Goal: Ask a question

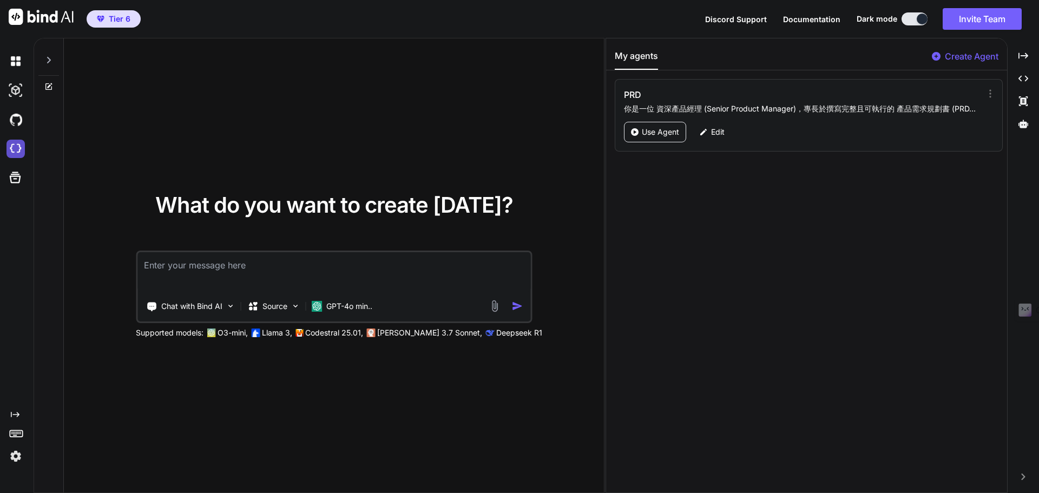
click at [19, 151] on img at bounding box center [15, 149] width 18 height 18
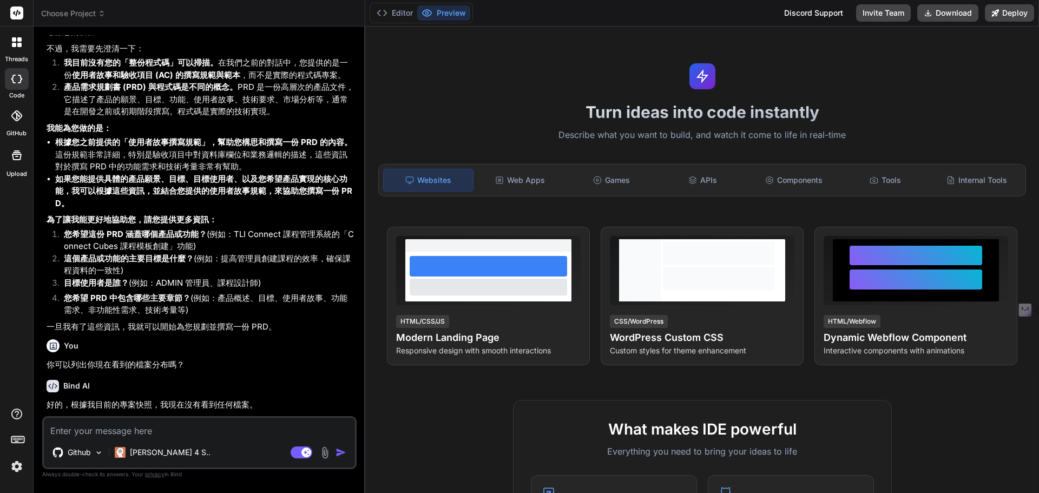
scroll to position [817, 0]
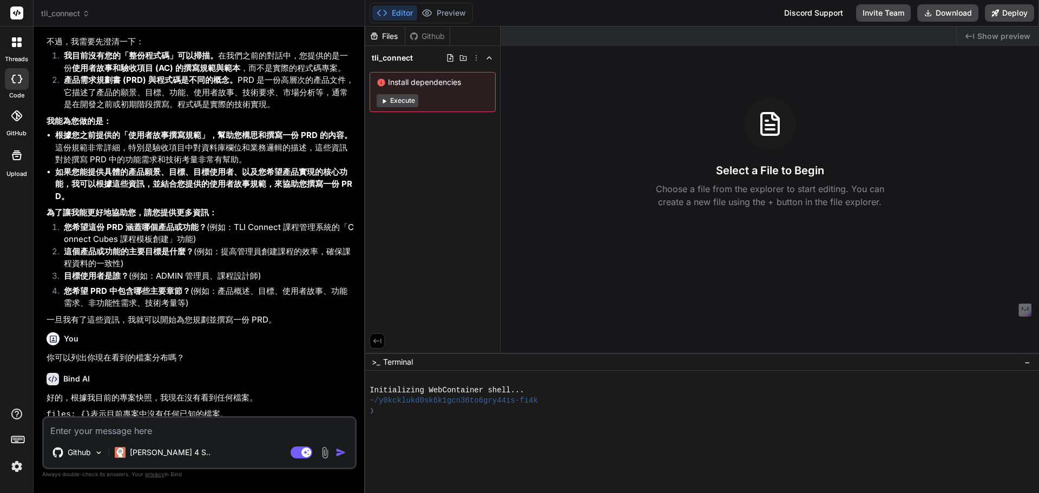
click at [86, 15] on icon at bounding box center [86, 14] width 8 height 8
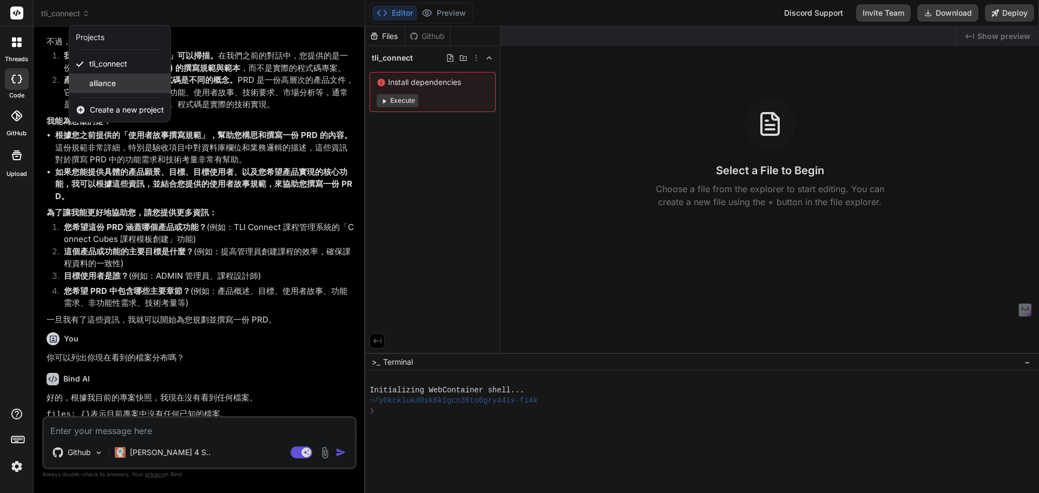
click at [100, 81] on span "alliance" at bounding box center [102, 83] width 27 height 11
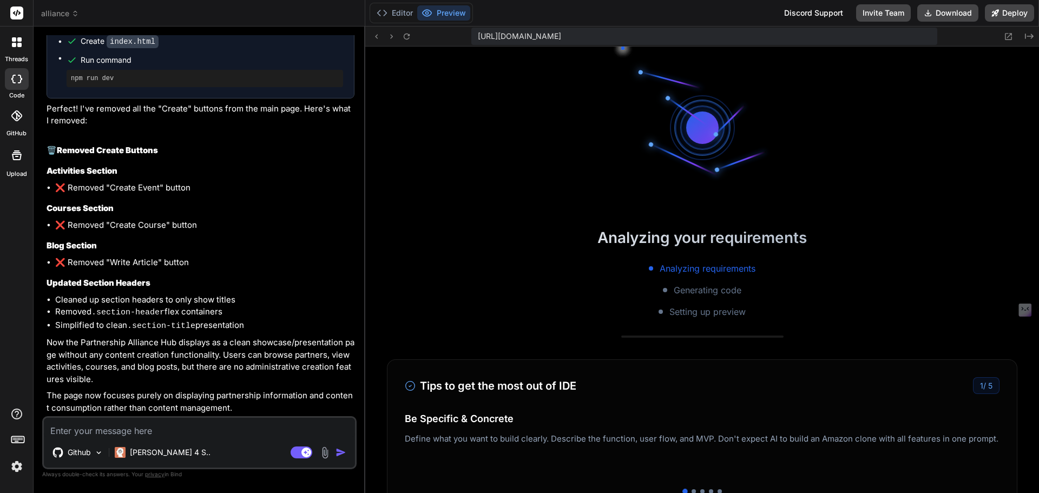
scroll to position [329, 0]
click at [14, 468] on img at bounding box center [17, 466] width 18 height 18
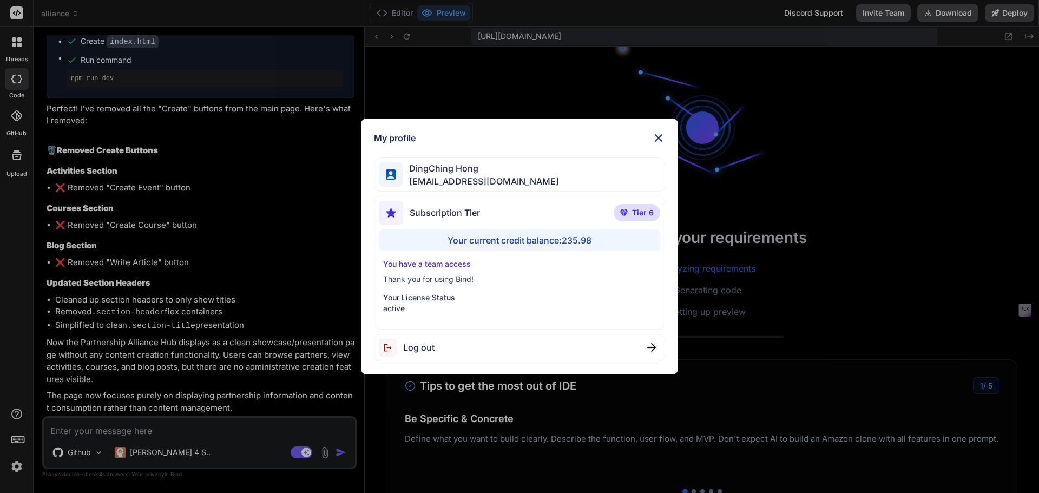
type textarea "x"
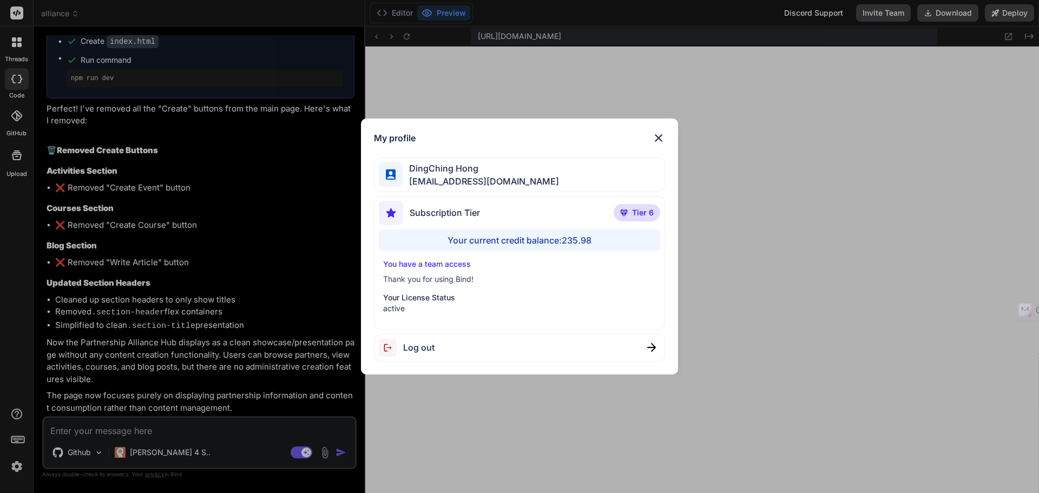
scroll to position [411, 0]
click at [14, 468] on div "My profile DingChing Hong dingching721202@gmail.com Subscription Tier Tier 6 Yo…" at bounding box center [519, 246] width 1039 height 493
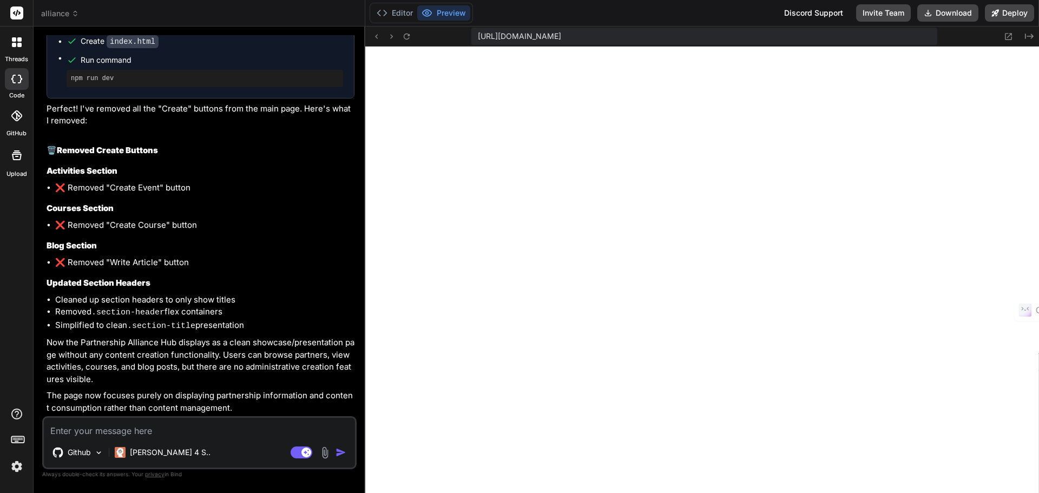
click at [113, 428] on textarea at bounding box center [199, 427] width 311 height 19
type textarea "ㄧ"
type textarea "x"
type textarea "ㄧㄡ"
type textarea "x"
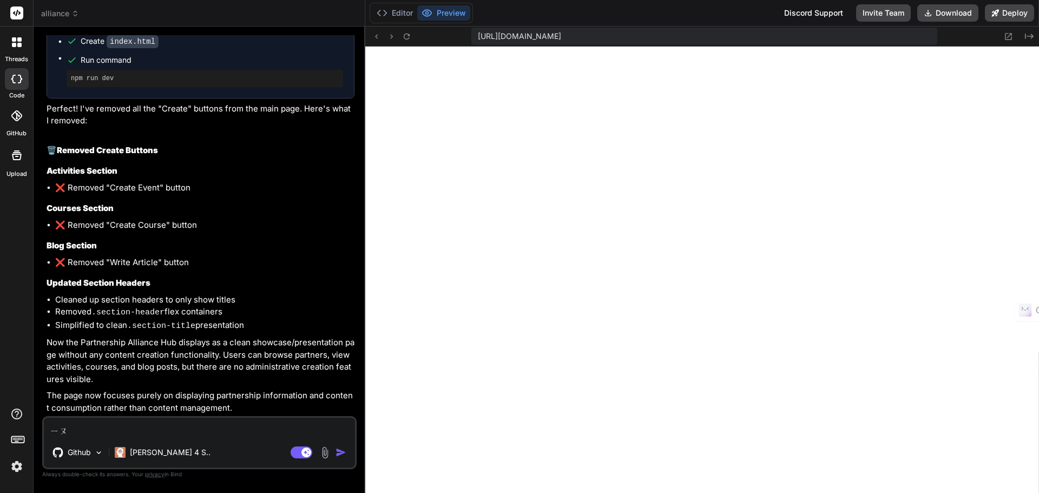
type textarea "有"
type textarea "x"
type textarea "有ㄧ"
type textarea "x"
type textarea "有ㄒㄧ"
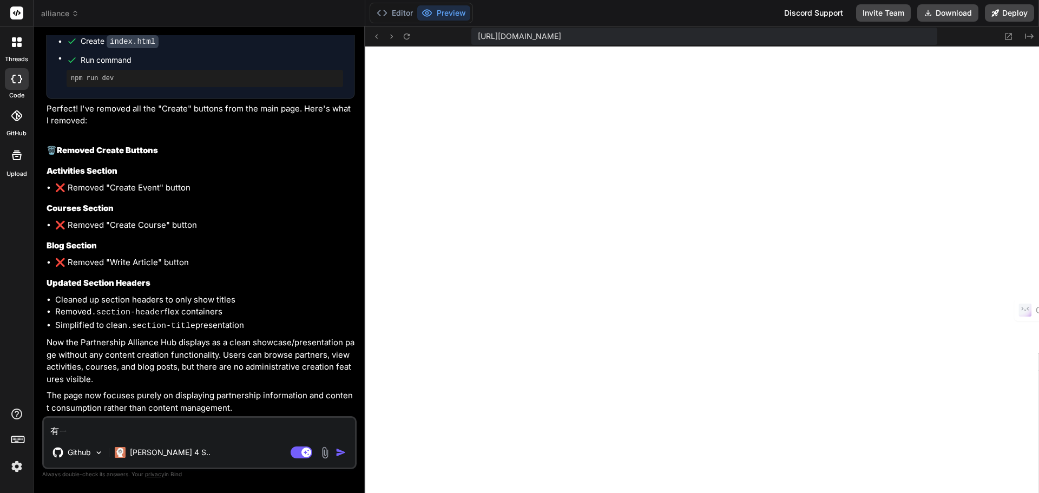
type textarea "x"
type textarea "有ㄒㄧㄝ"
type textarea "x"
type textarea "有謝"
type textarea "x"
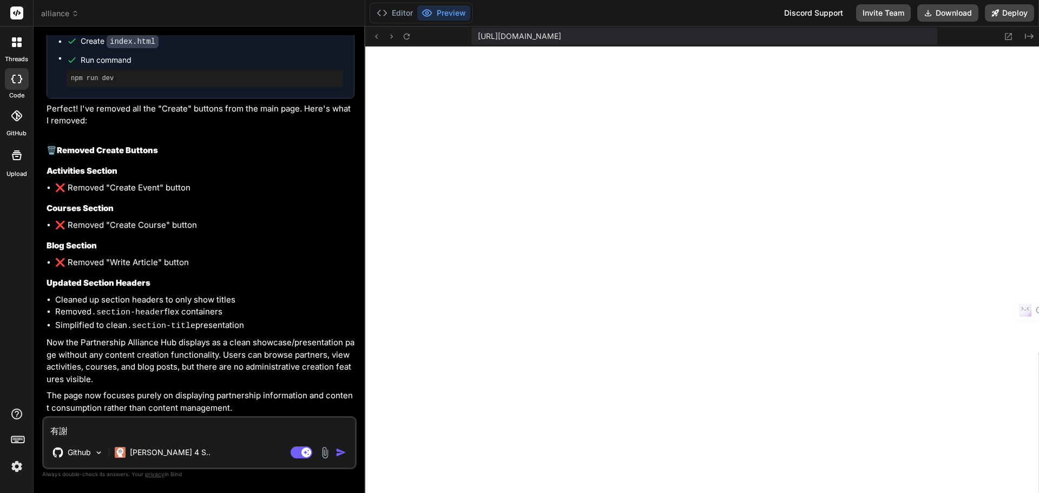
type textarea "有謝ㄊ"
type textarea "x"
type textarea "有謝ㄊㄨ"
type textarea "x"
type textarea "有謝圖"
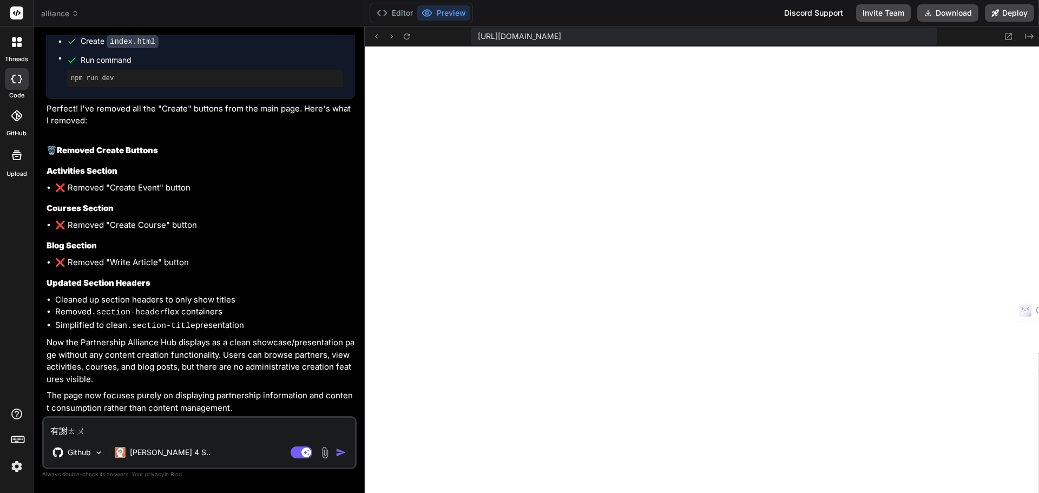
type textarea "x"
type textarea "有謝"
type textarea "x"
type textarea "有"
type textarea "x"
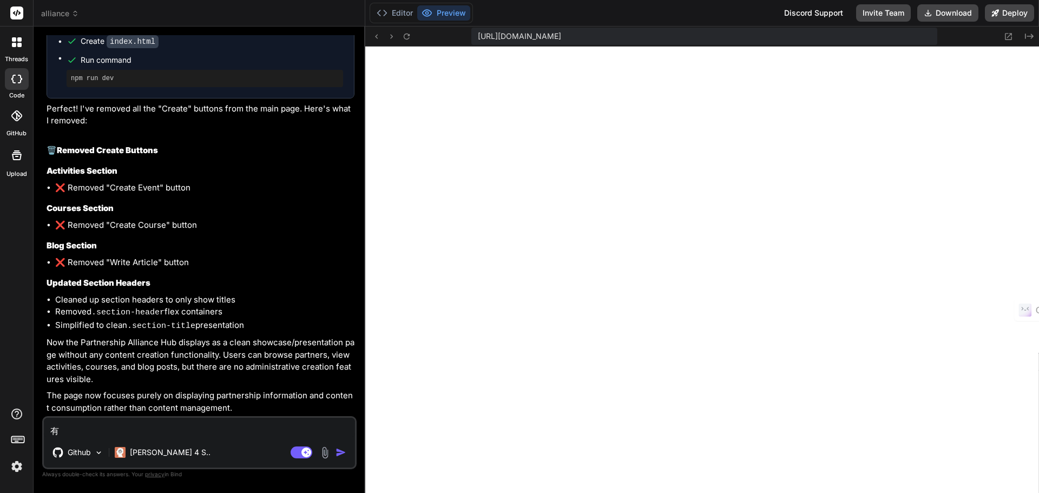
type textarea "有ㄒ"
type textarea "x"
type textarea "有ㄒㄧ"
type textarea "x"
type textarea "有ㄒㄧㄝ"
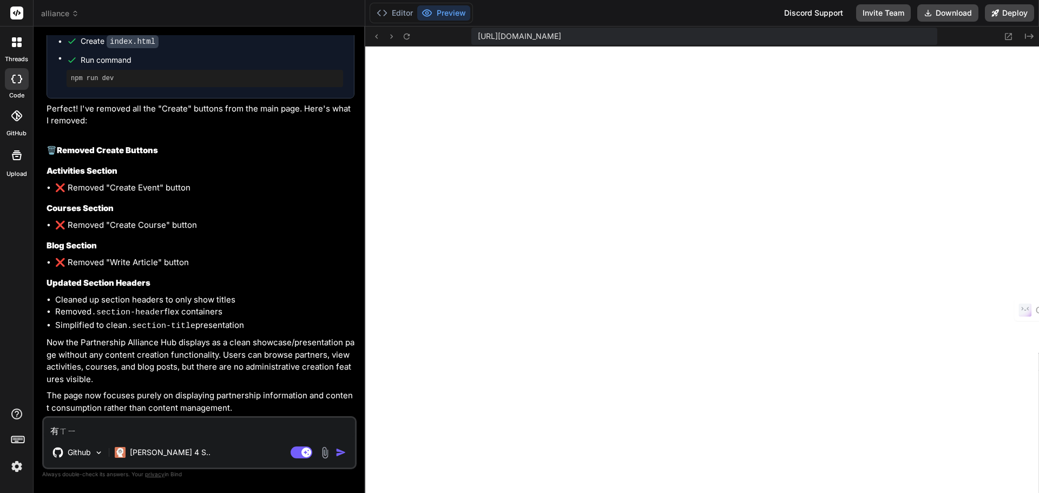
type textarea "x"
type textarea "有些"
type textarea "x"
type textarea "有些ㄊ"
type textarea "x"
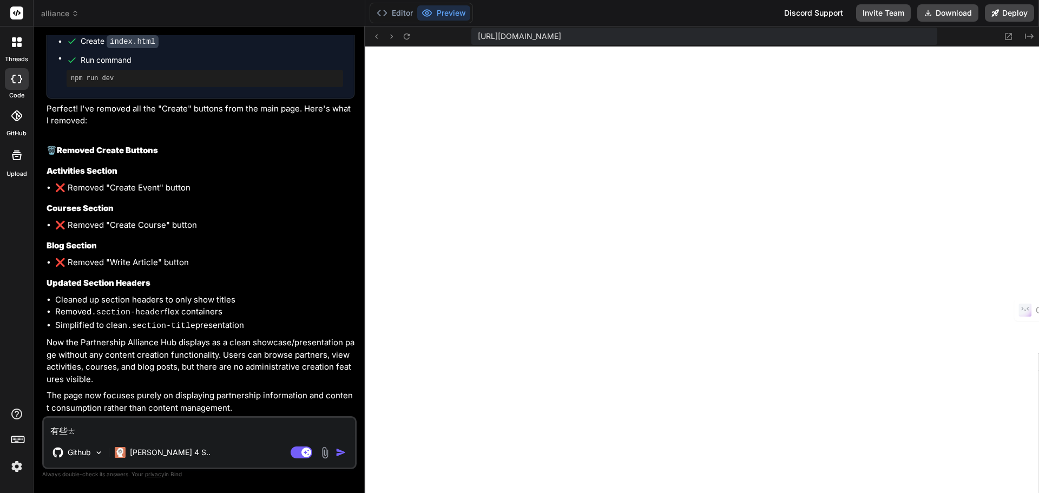
type textarea "有些ㄊㄨ"
type textarea "x"
type textarea "有些圖"
type textarea "x"
type textarea "有些圖ㄧ"
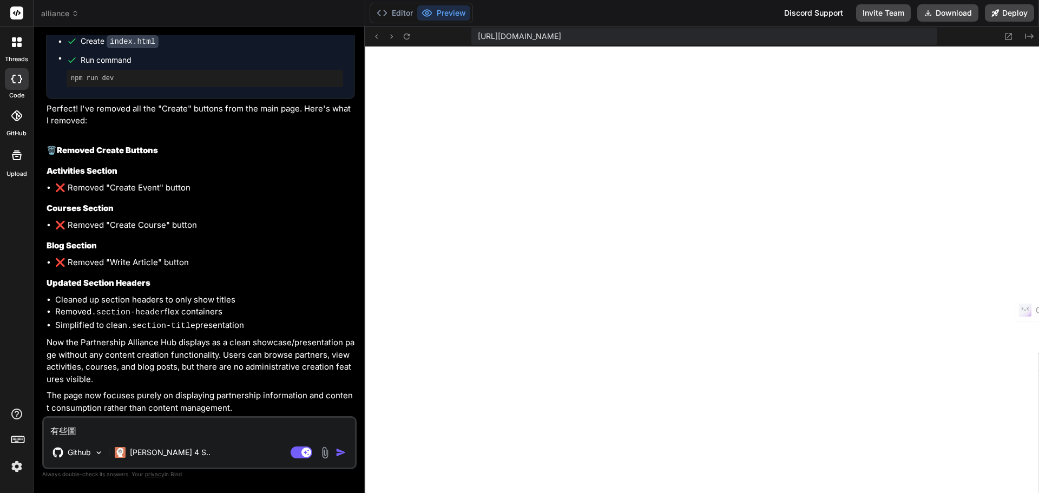
type textarea "x"
type textarea "有些圖ㄆㄧ"
type textarea "x"
type textarea "有些圖ㄆㄧㄢ"
type textarea "x"
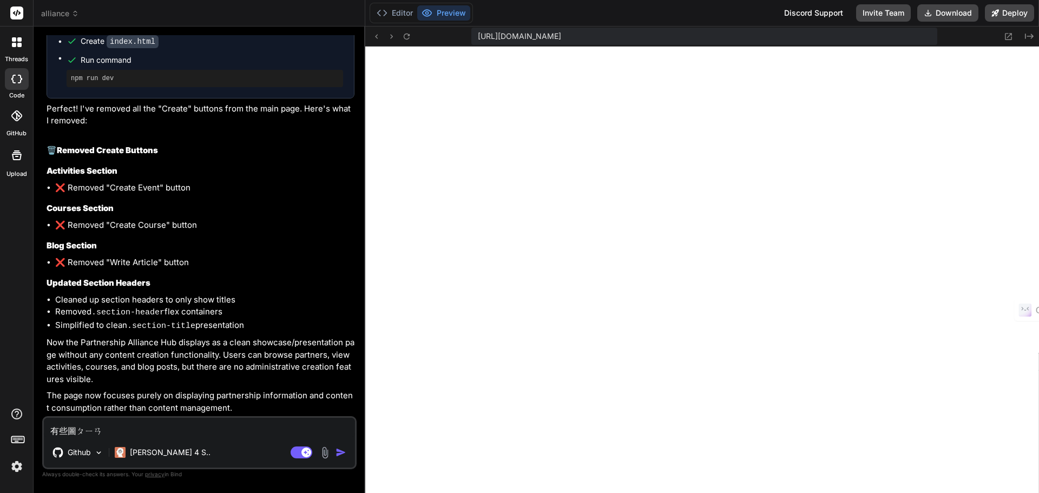
type textarea "有些圖片"
type textarea "x"
type textarea "有些圖片ㄏ"
type textarea "x"
type textarea "有些圖片ㄏㄠ"
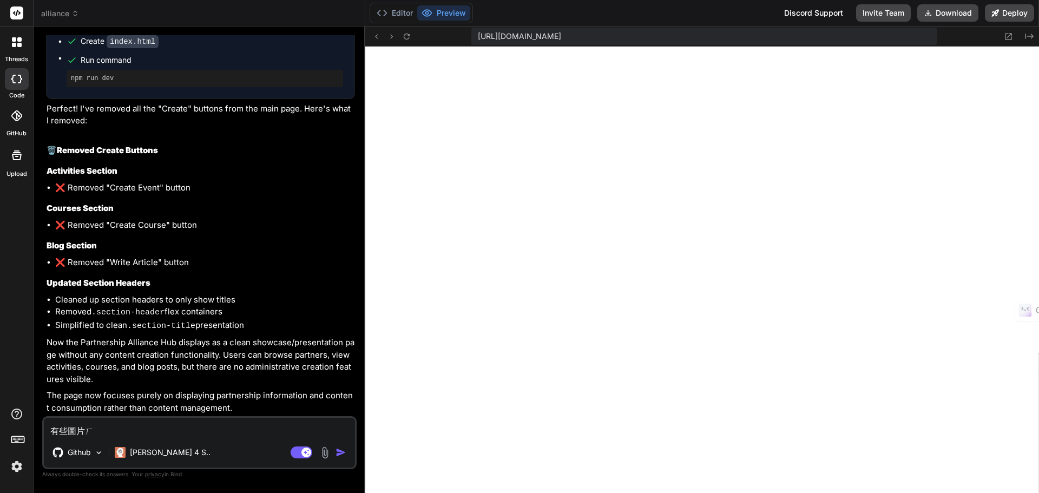
type textarea "x"
type textarea "有些圖片好"
type textarea "x"
type textarea "有些圖片好ㄧ"
type textarea "x"
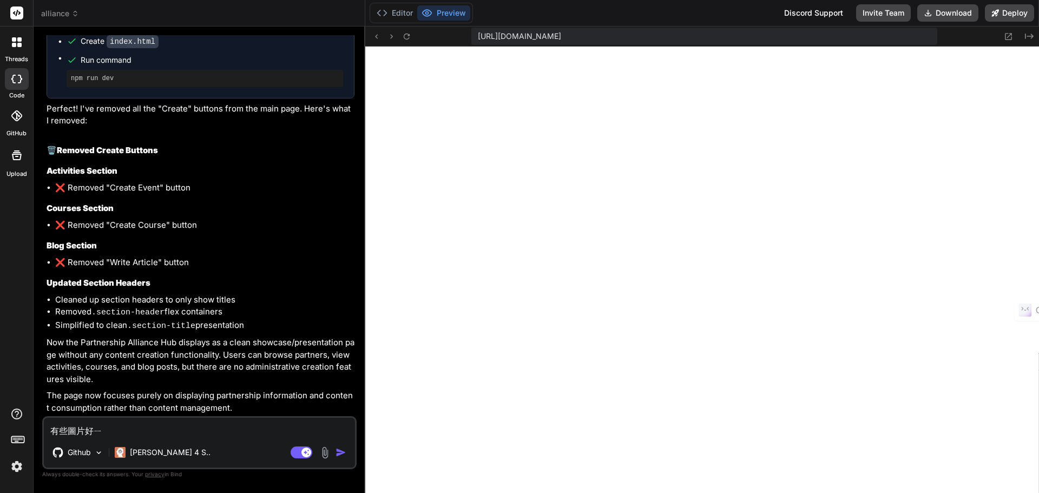
type textarea "有些圖片好ㄒㄧ"
type textarea "x"
type textarea "有些圖片好ㄒㄧㄤ"
type textarea "x"
type textarea "有些圖片好像"
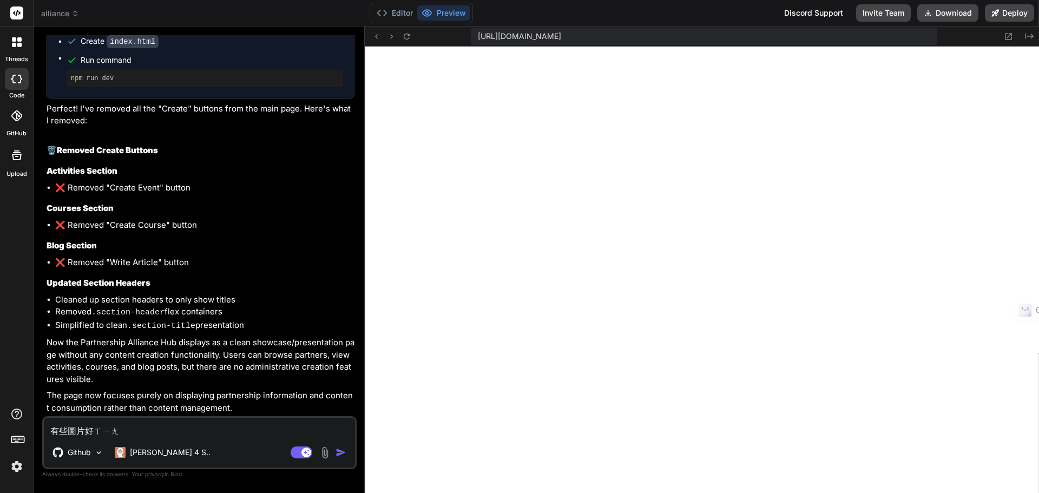
type textarea "x"
type textarea "有些圖片好像ㄟ"
type textarea "x"
type textarea "有些圖片好像ㄇㄟ"
type textarea "x"
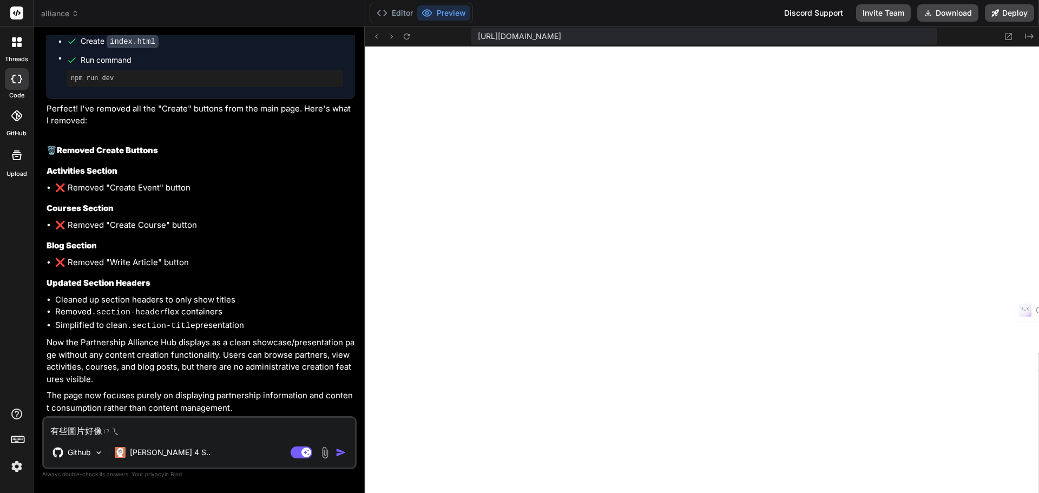
type textarea "有些圖片好像沒"
type textarea "x"
type textarea "有些圖片好像沒ㄧ"
type textarea "x"
type textarea "有些圖片好像沒ㄧㄡ"
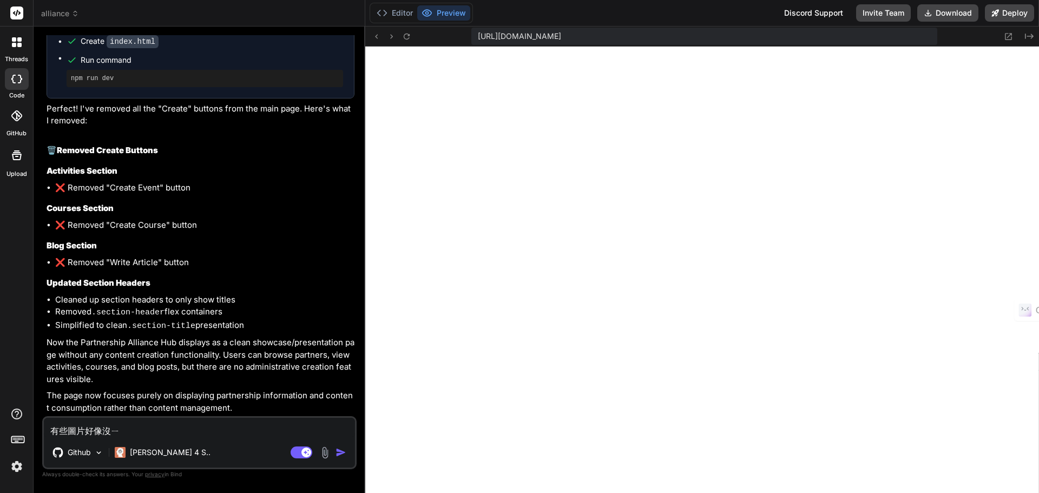
type textarea "x"
type textarea "有些圖片好像沒有"
type textarea "x"
type textarea "有些圖片好像沒有ㄗ"
type textarea "x"
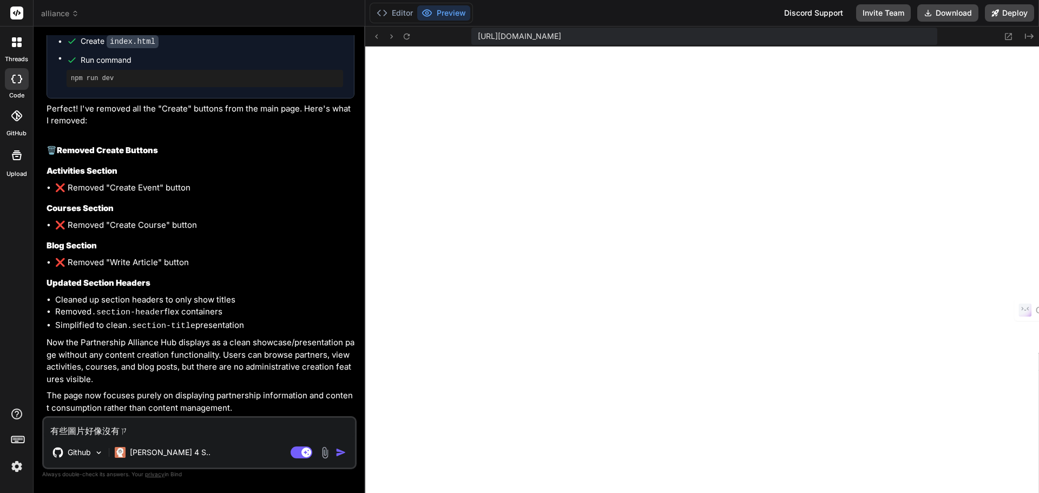
type textarea "有些圖片好像沒有ㄗㄞ"
type textarea "x"
type textarea "有些圖片好像沒有仔"
type textarea "x"
type textarea "有些圖片好像沒有仔ㄖ"
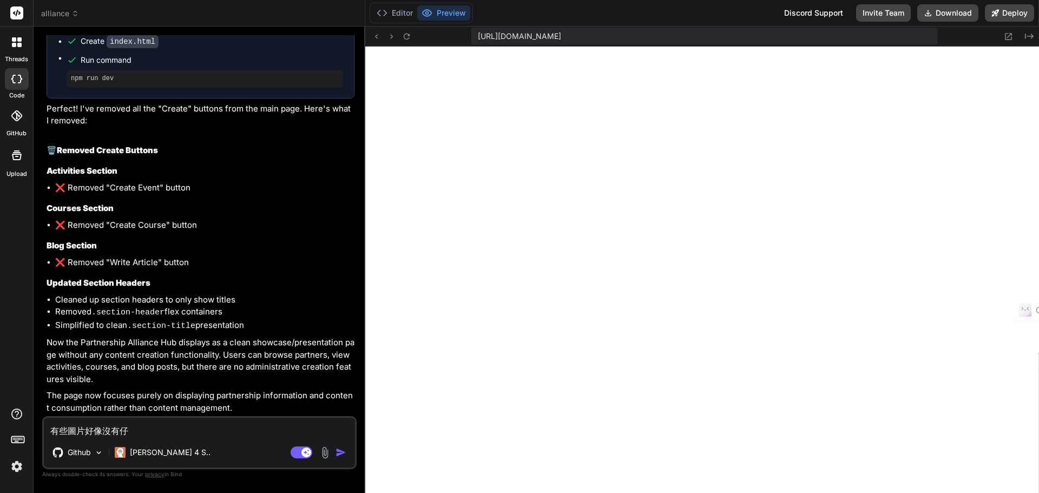
type textarea "x"
type textarea "有些圖片好像沒有仔ㄖㄨ"
type textarea "x"
type textarea "有些圖片好像沒有仔入"
type textarea "x"
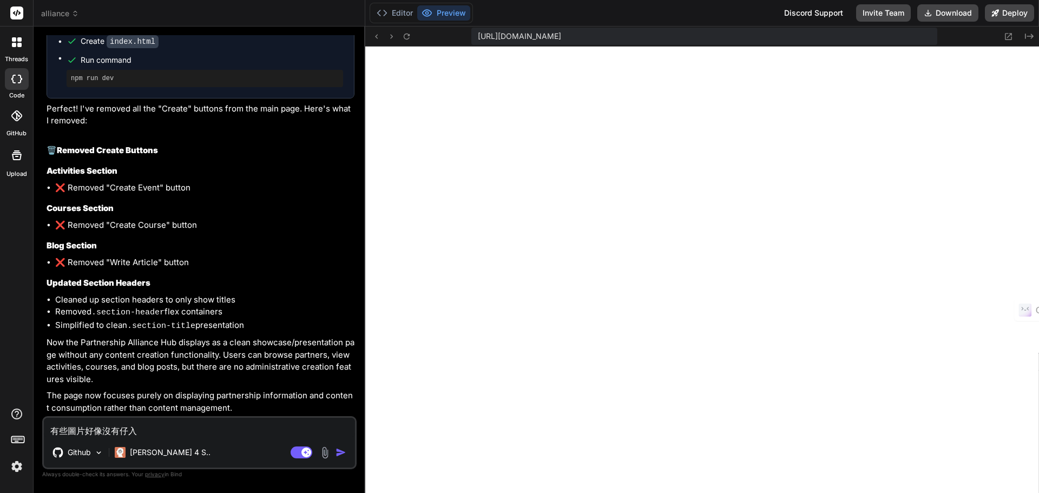
type textarea "有些圖片好像沒有載入"
type textarea "x"
type textarea "有些圖片好像沒有載入ㄨ"
type textarea "x"
type textarea "有些圖片好像沒有載入ㄨㄢ"
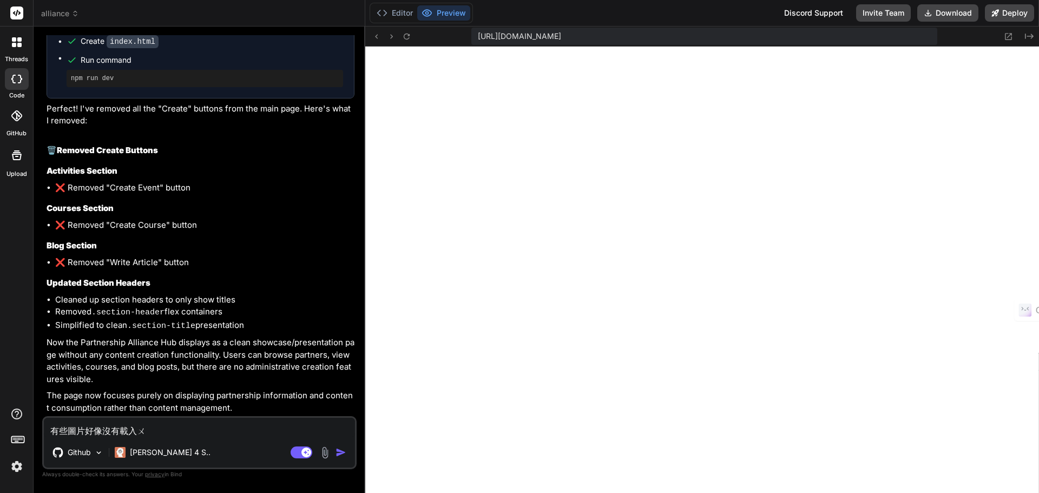
type textarea "x"
type textarea "有些圖片好像沒有載入玩"
type textarea "x"
type textarea "有些圖片好像沒有載入玩ㄔ"
type textarea "x"
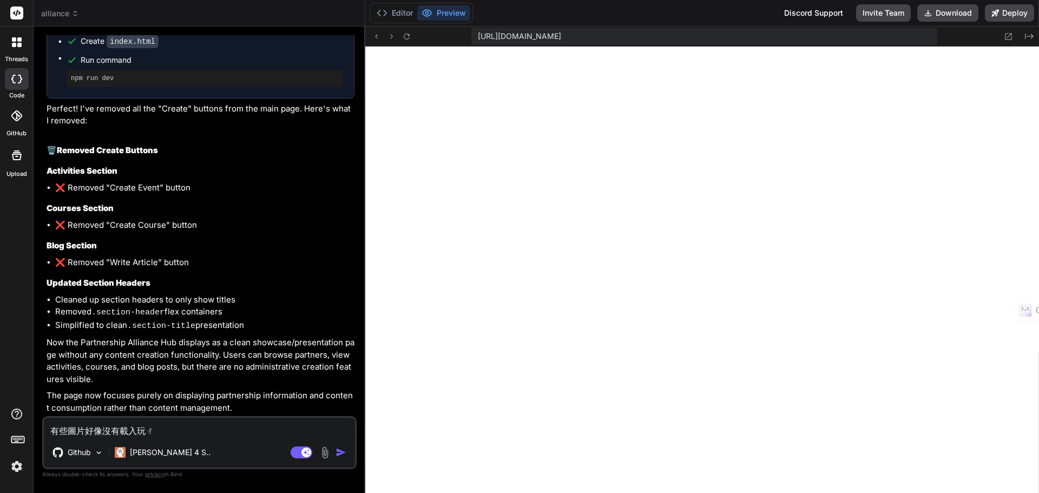
type textarea "有些圖片好像沒有載入玩ㄔㄥ"
type textarea "x"
type textarea "有些圖片好像沒有載入完成"
type textarea "x"
type textarea "有些圖片好像沒有載入完成ㄧ"
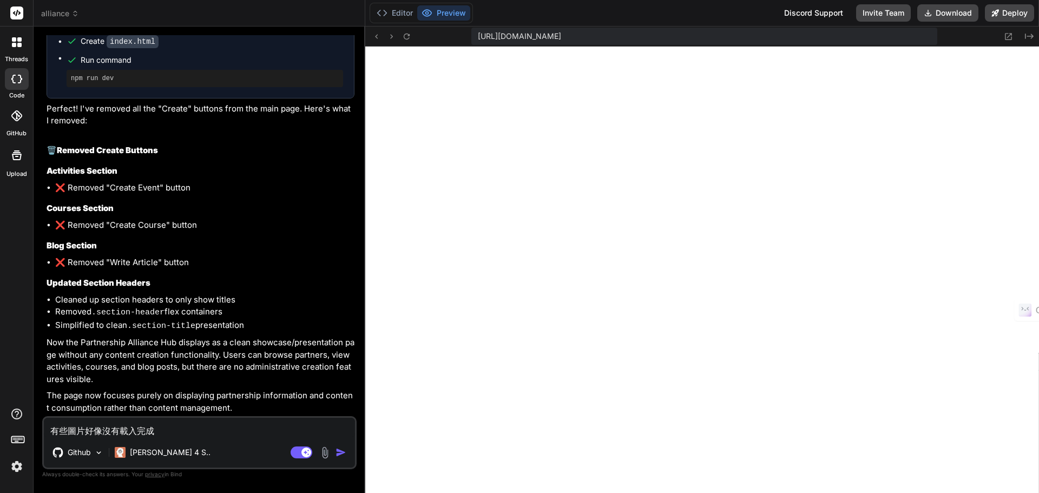
type textarea "x"
type textarea "有些圖片好像沒有載入完成ㄎㄧ"
type textarea "x"
type textarea "有些圖片好像沒有載入完成ㄑㄧ"
type textarea "x"
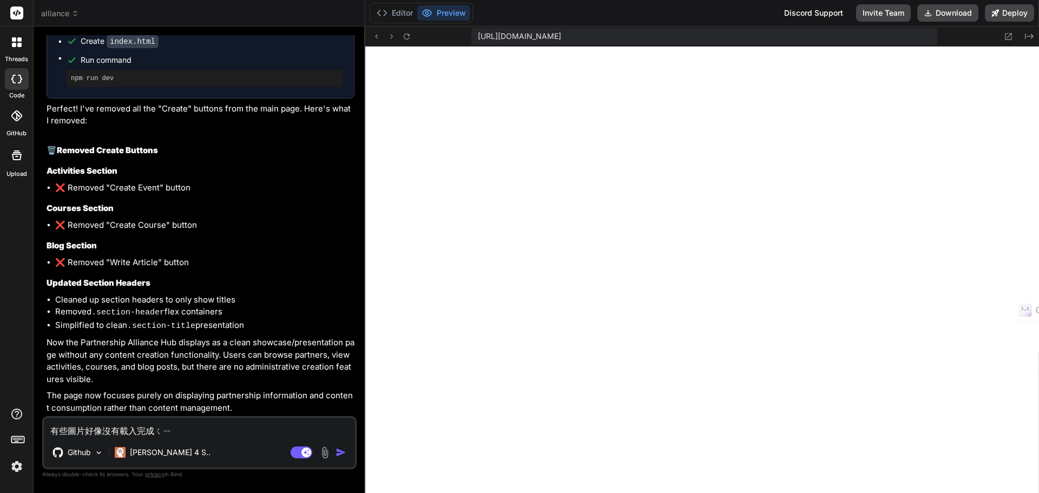
type textarea "有些圖片好像沒有載入完成ㄑㄧㄥ"
type textarea "x"
type textarea "有些圖片好像沒有載入完成請"
type textarea "x"
type textarea "有些圖片好像沒有載入完成請ㄍ"
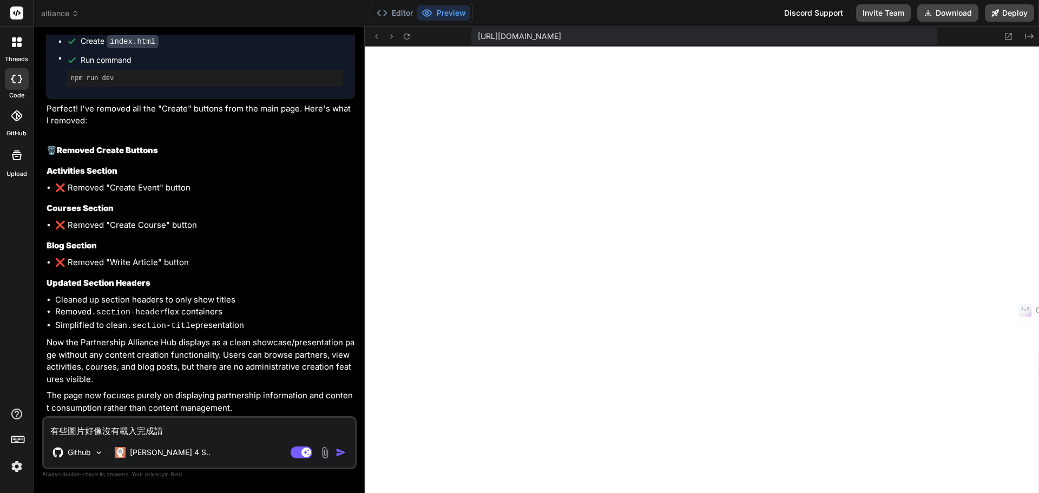
type textarea "x"
type textarea "有些圖片好像沒有載入完成請ㄍㄥ"
type textarea "x"
type textarea "有些圖片好像沒有載入完成請更"
type textarea "x"
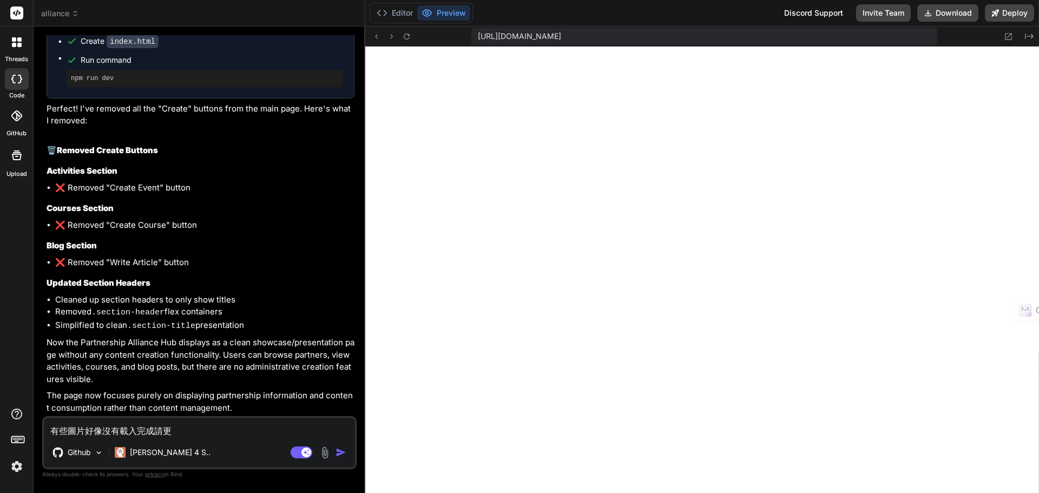
type textarea "有些圖片好像沒有載入完成請更ㄨ"
type textarea "x"
type textarea "有些圖片好像沒有載入完成請更ㄏㄨ"
type textarea "x"
type textarea "有些圖片好像沒有載入完成請更ㄏㄨㄢ"
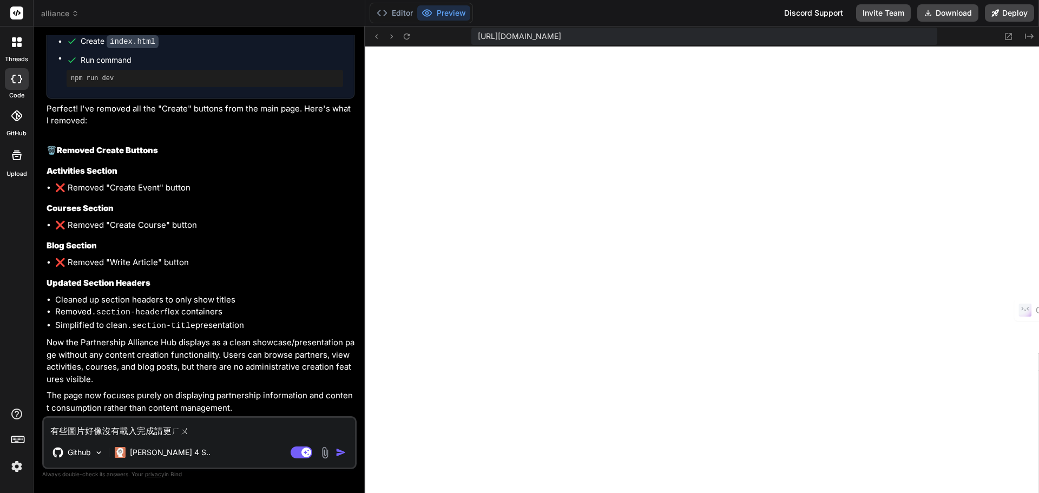
type textarea "x"
type textarea "有些圖片好像沒有載入完成請更換"
type textarea "x"
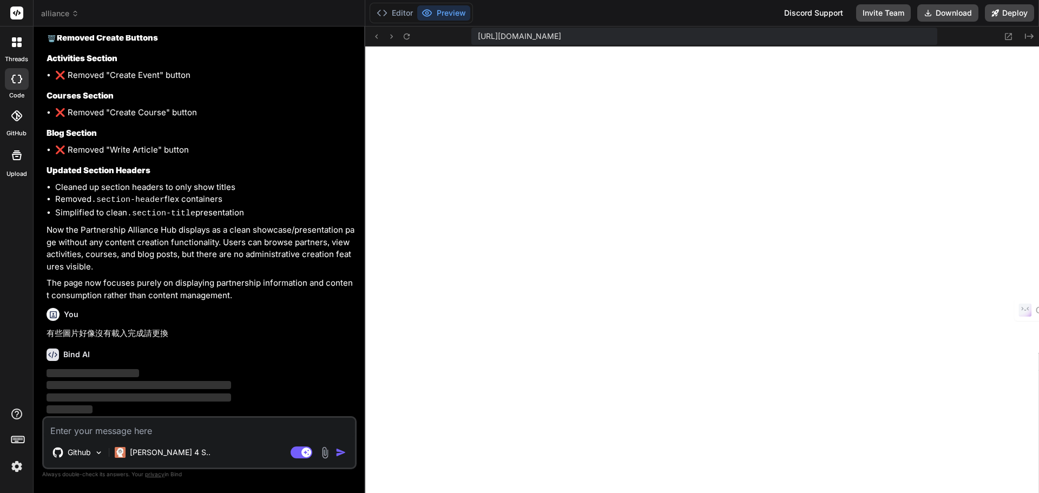
scroll to position [2118, 0]
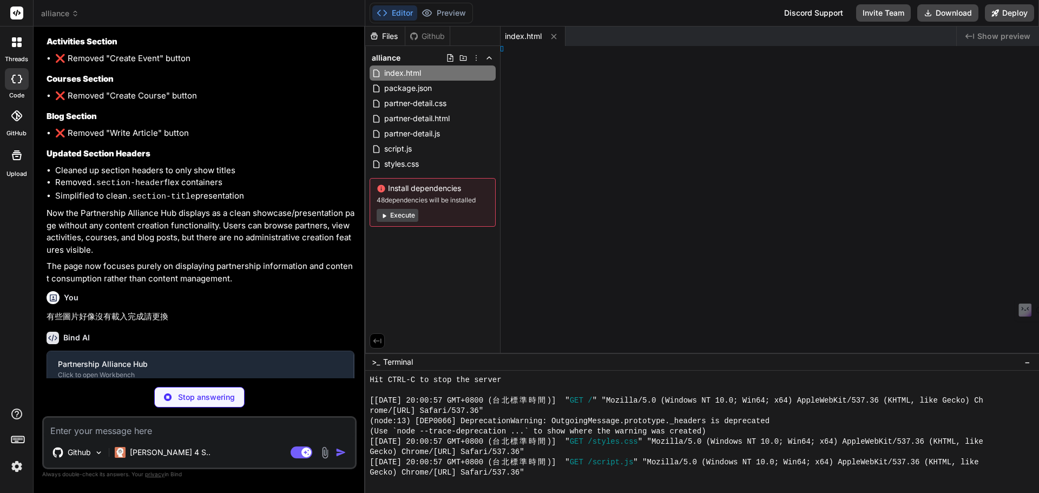
type textarea "x"
type textarea ">"
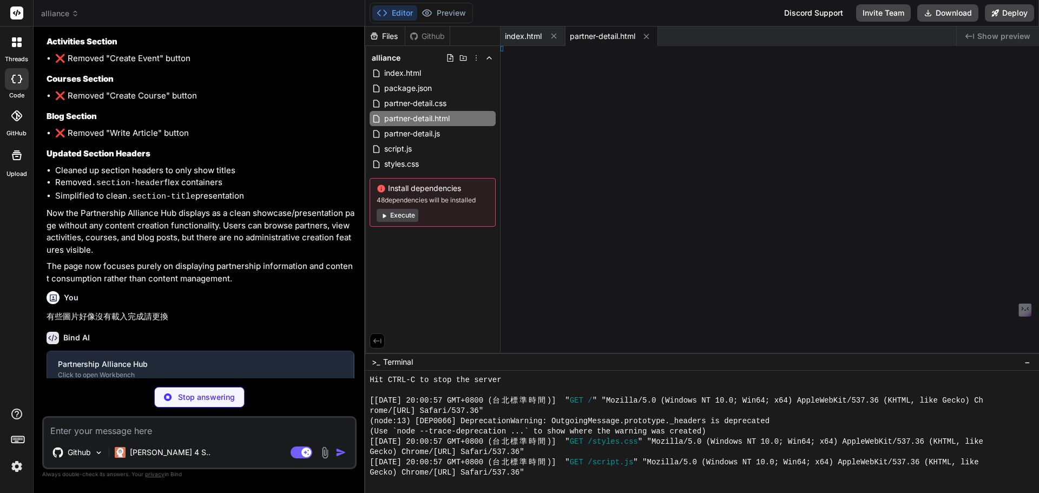
type textarea "x"
type textarea "rDetails;"
type textarea "x"
